Goal: Transaction & Acquisition: Purchase product/service

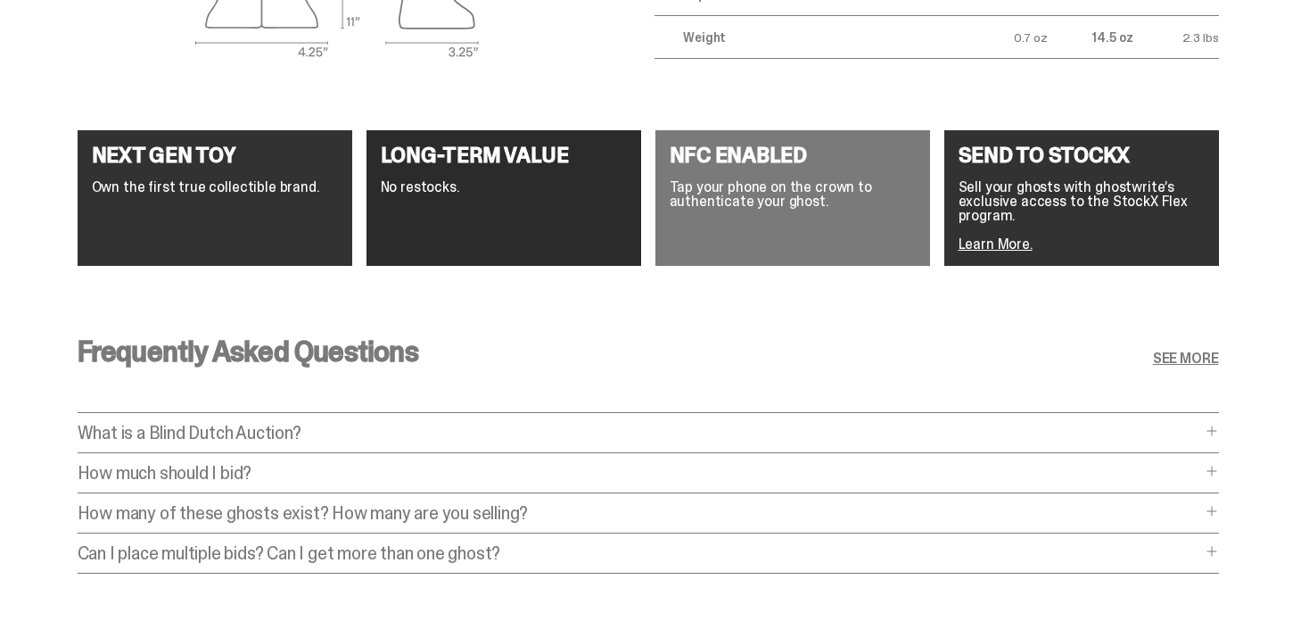
scroll to position [3350, 0]
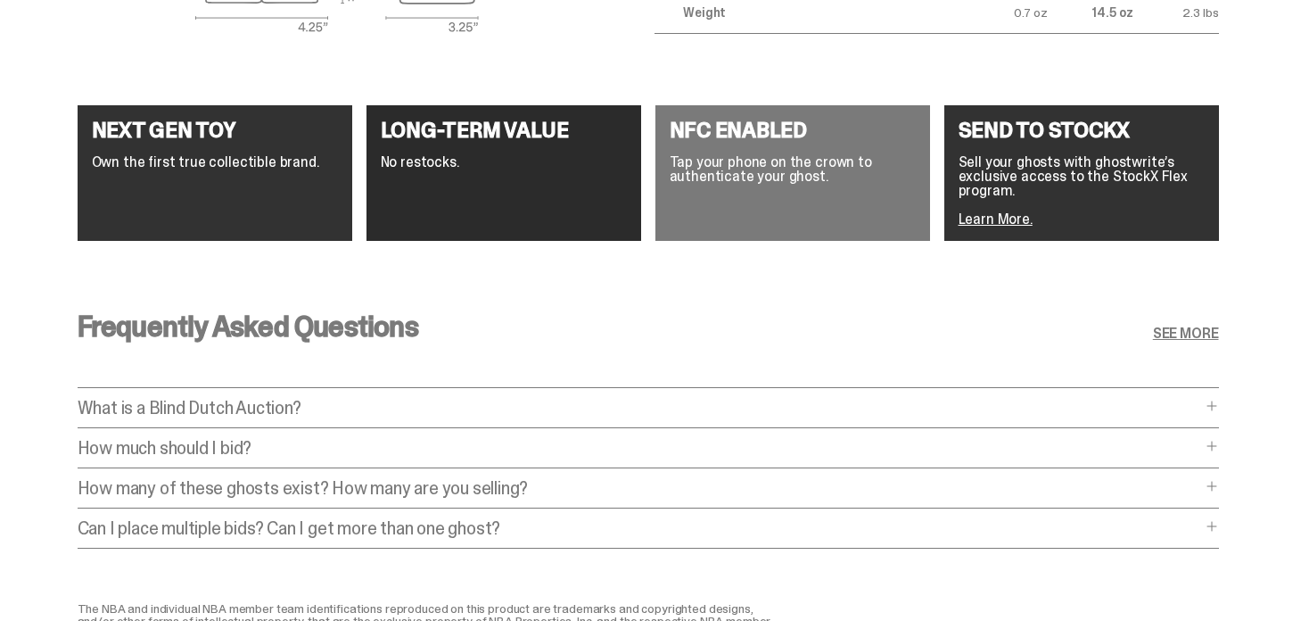
click at [1216, 401] on span at bounding box center [1212, 406] width 14 height 14
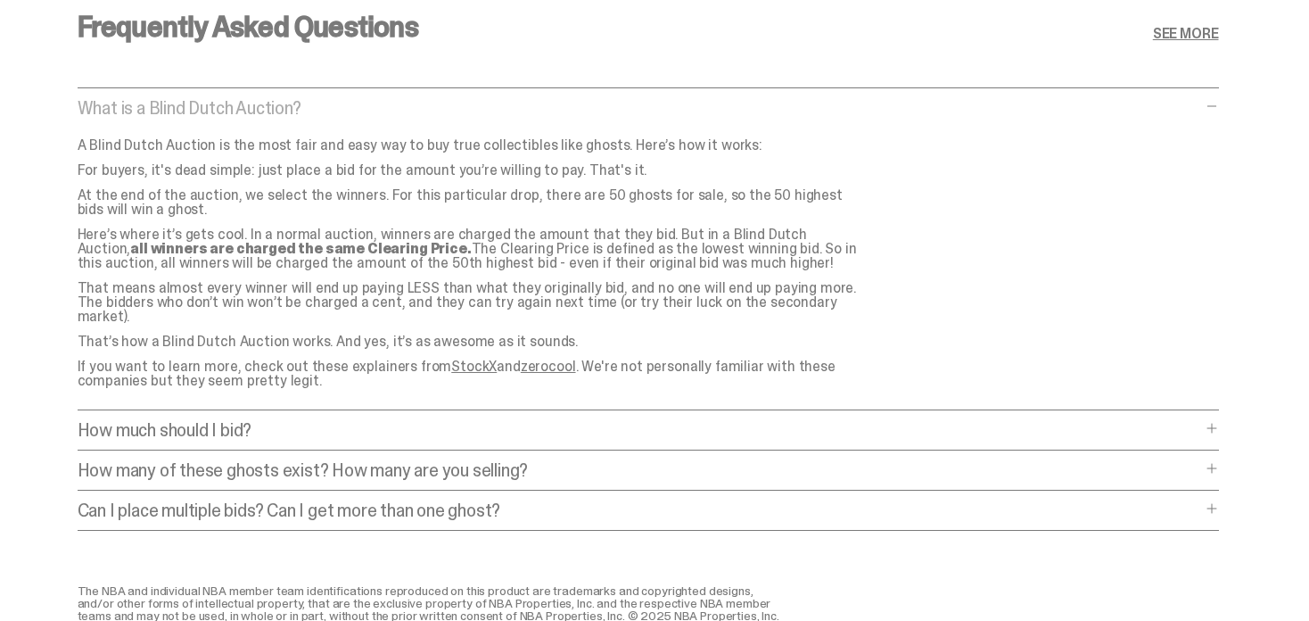
scroll to position [3660, 0]
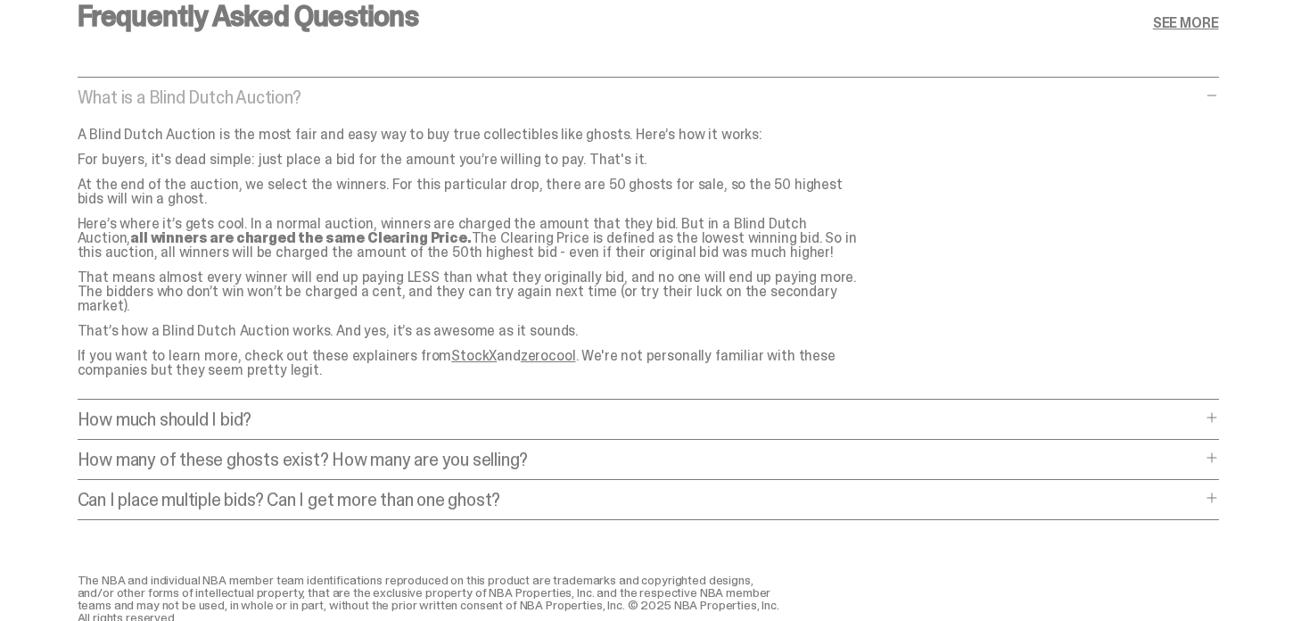
click at [1225, 400] on div "Frequently Asked Questions SEE MORE What is a Blind Dutch Auction? What is a Bl…" at bounding box center [648, 266] width 1296 height 614
click at [1208, 410] on div "How much should I bid? How much should I bid? The short answer is: just bid the…" at bounding box center [649, 424] width 1142 height 29
click at [1219, 410] on span at bounding box center [1212, 417] width 14 height 14
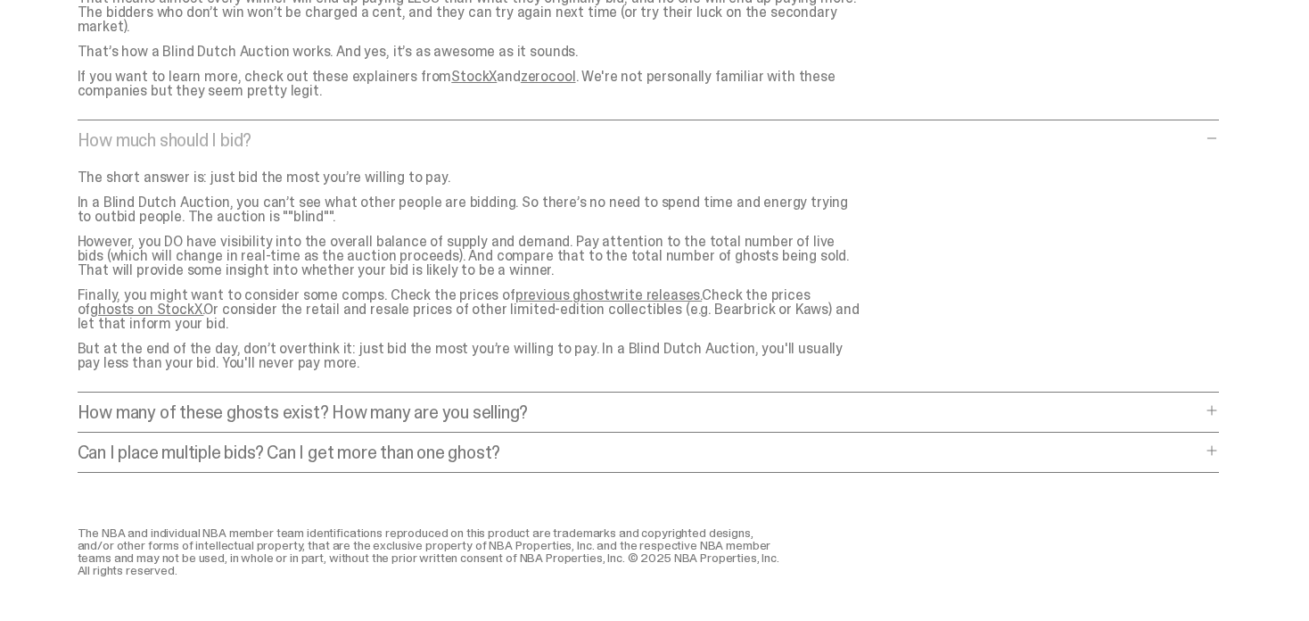
scroll to position [3945, 0]
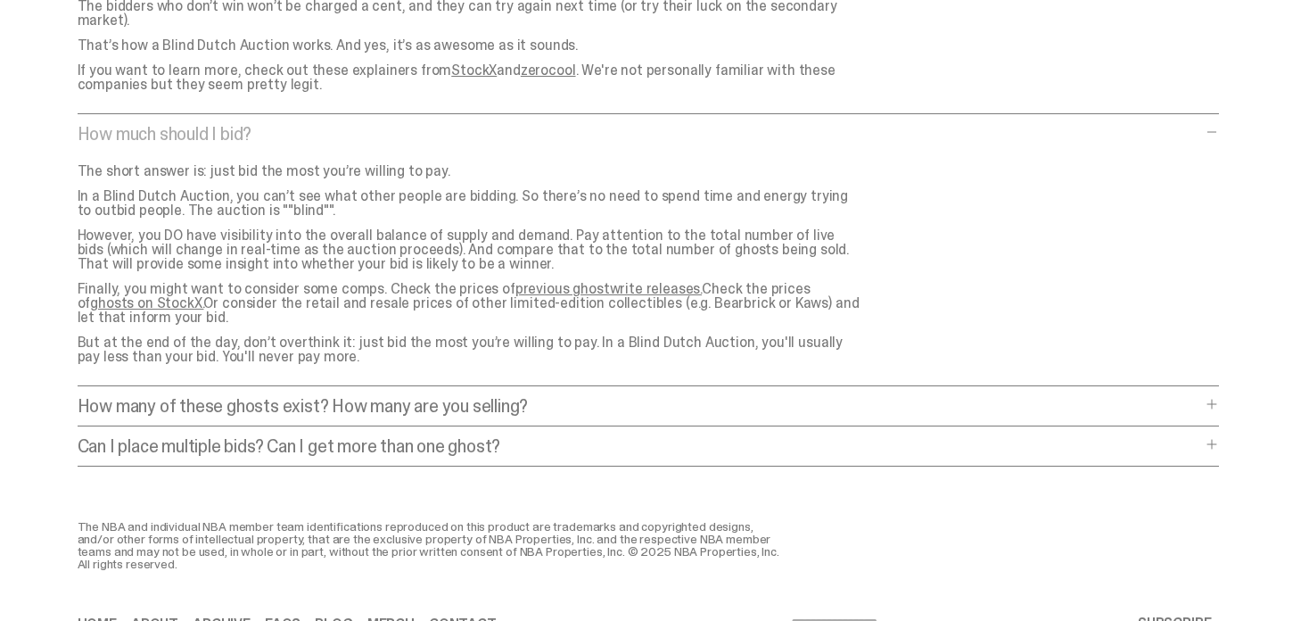
click at [1219, 397] on span at bounding box center [1212, 404] width 14 height 14
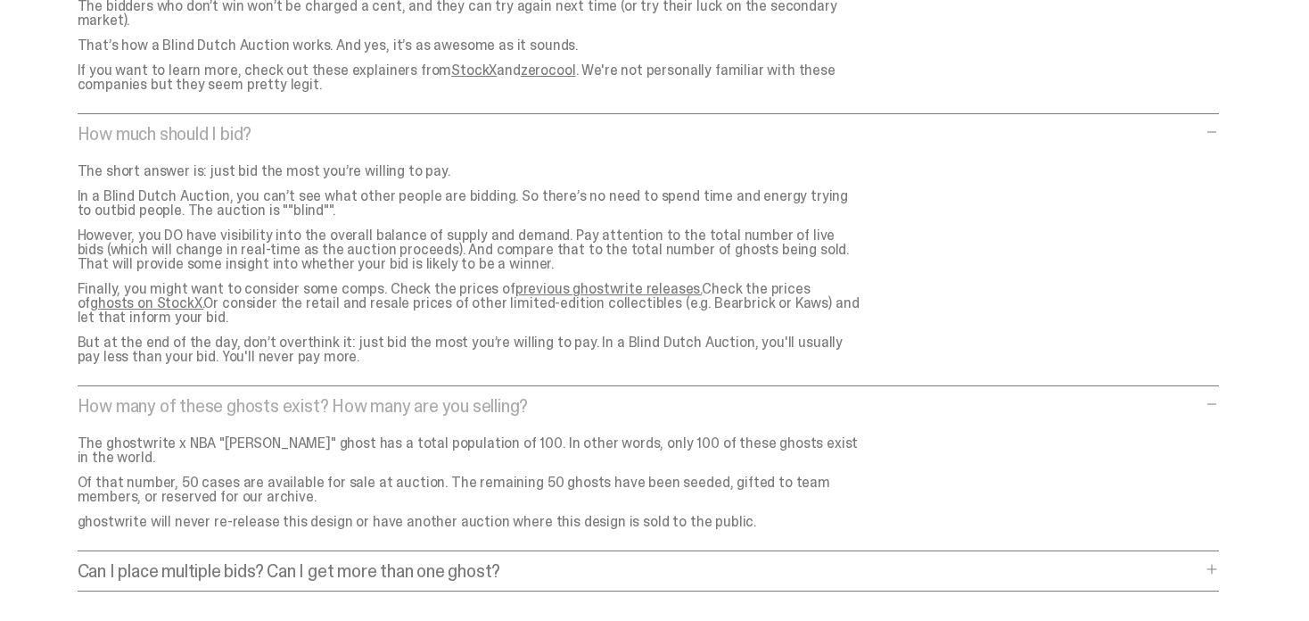
click at [1213, 562] on span at bounding box center [1212, 569] width 14 height 14
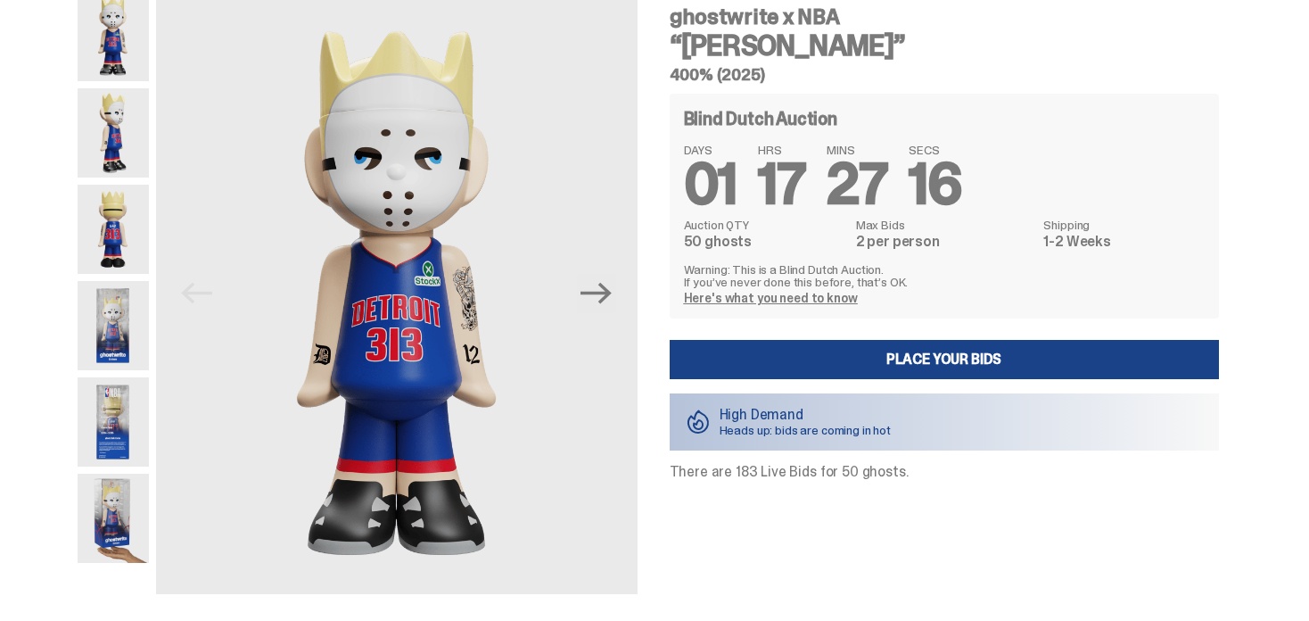
scroll to position [57, 0]
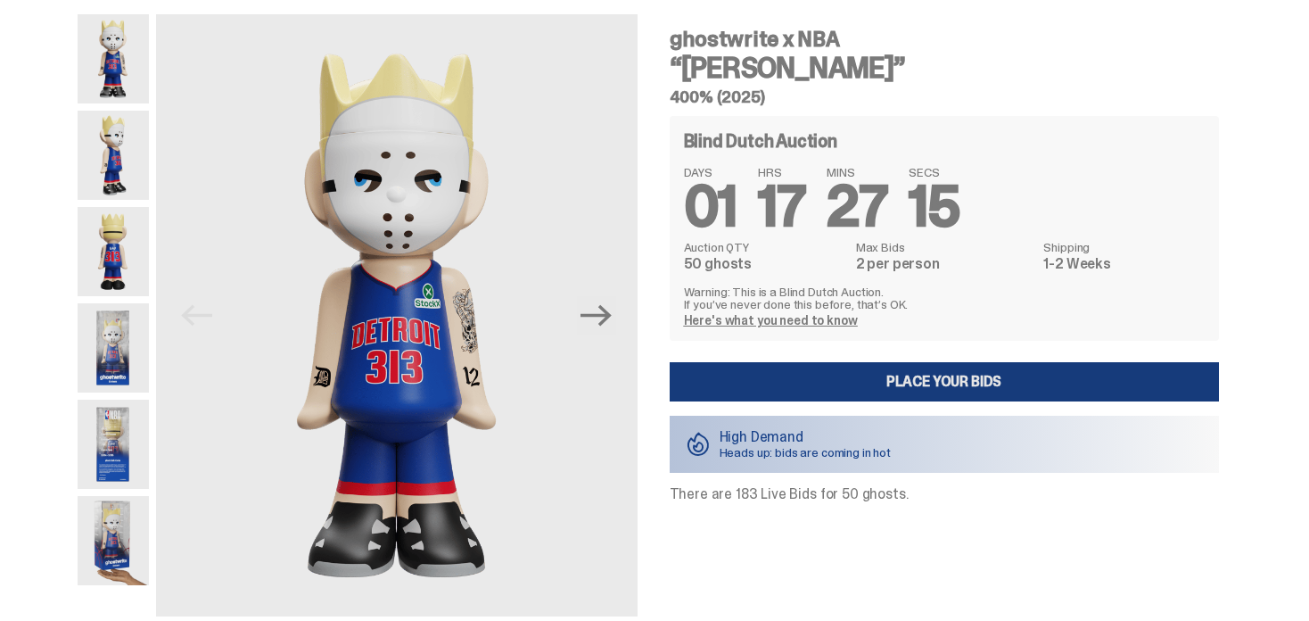
click at [971, 371] on link "Place your Bids" at bounding box center [944, 381] width 549 height 39
